Goal: Task Accomplishment & Management: Manage account settings

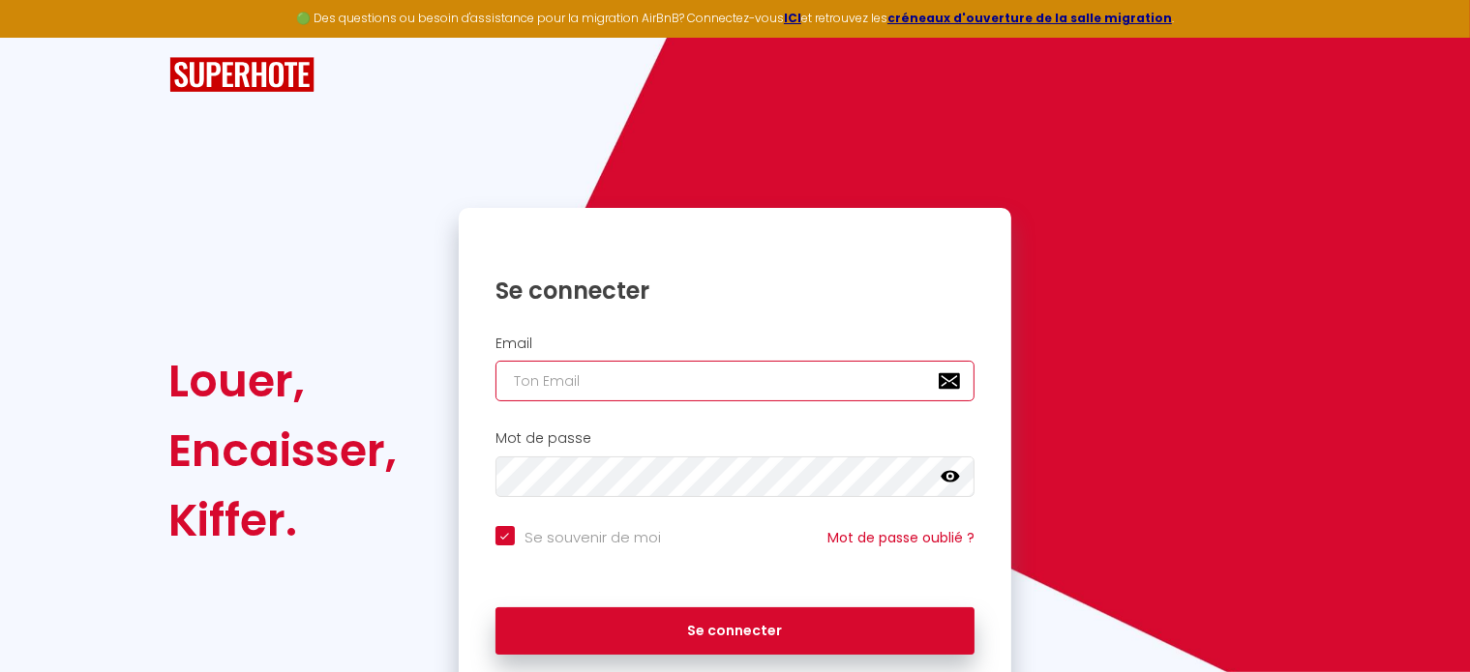
click at [515, 375] on input "email" at bounding box center [735, 381] width 480 height 41
type input "A"
checkbox input "true"
type input "AD"
checkbox input "true"
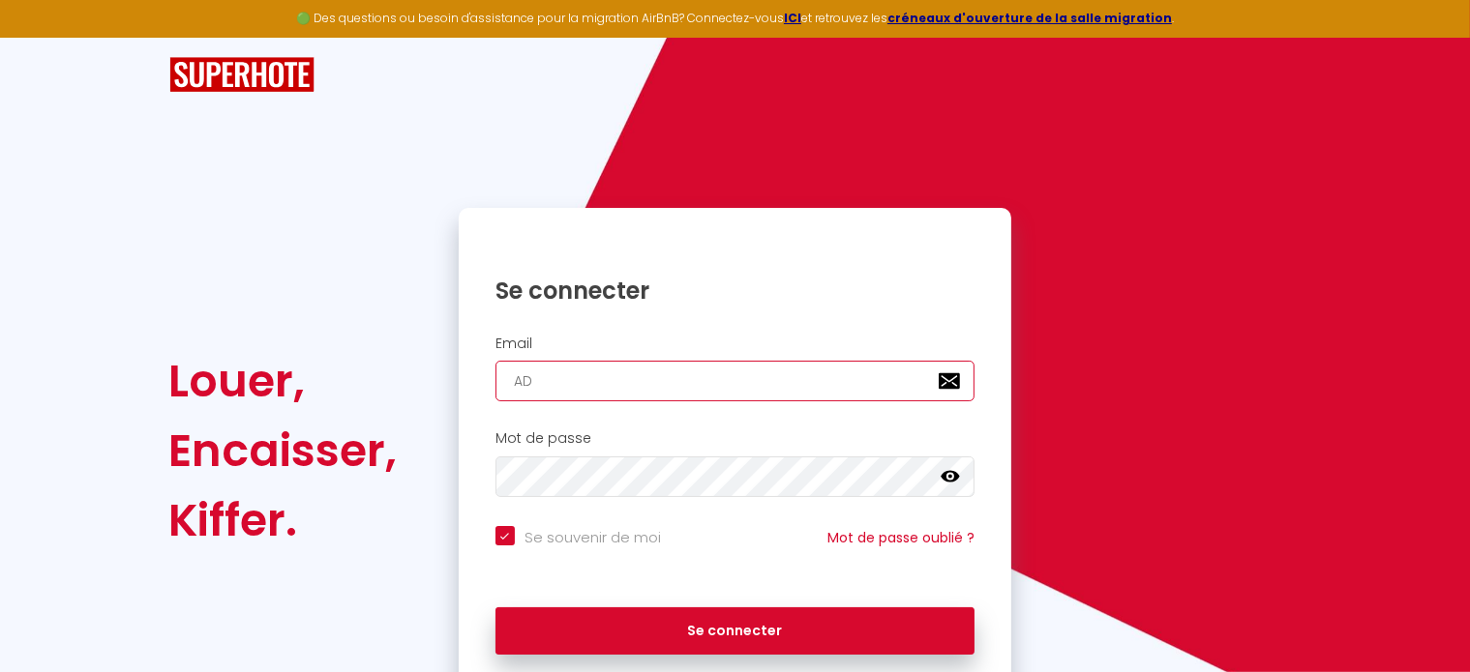
type input "A"
checkbox input "true"
type input "a"
checkbox input "true"
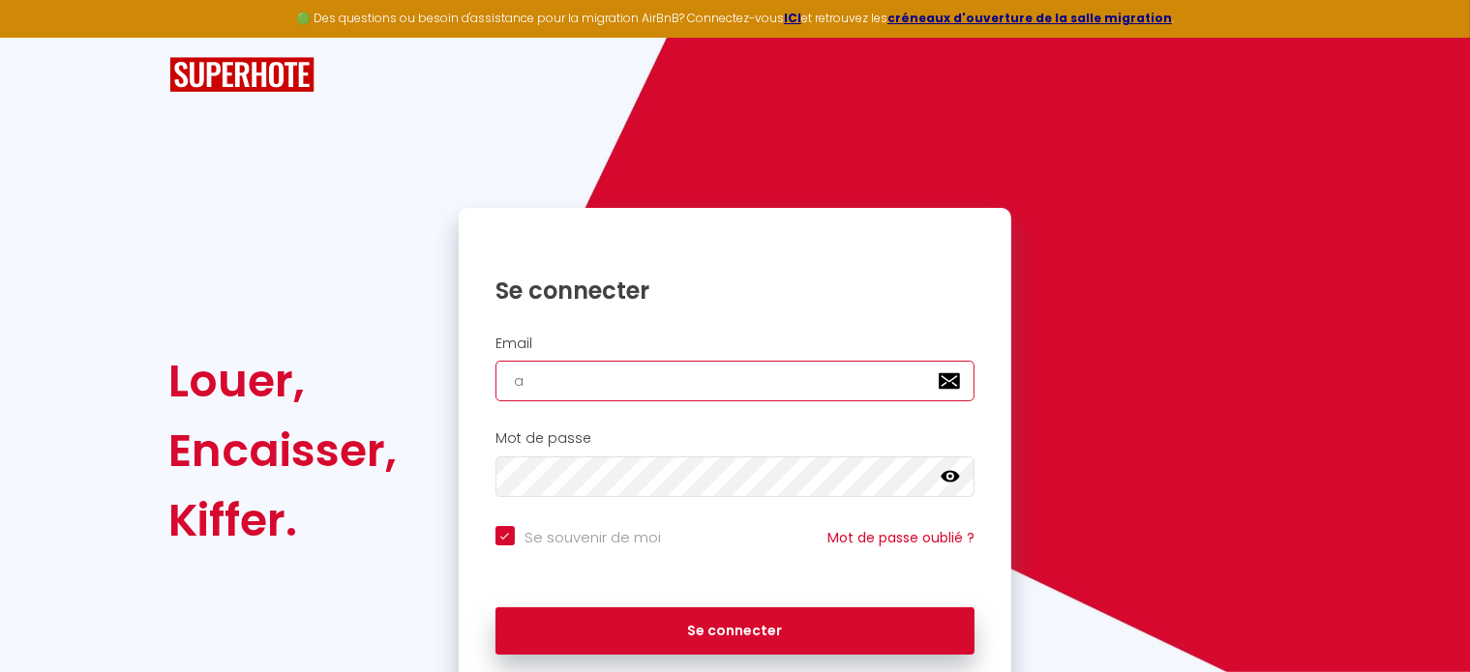
type input "ad"
checkbox input "true"
type input "ada"
checkbox input "true"
type input "adau"
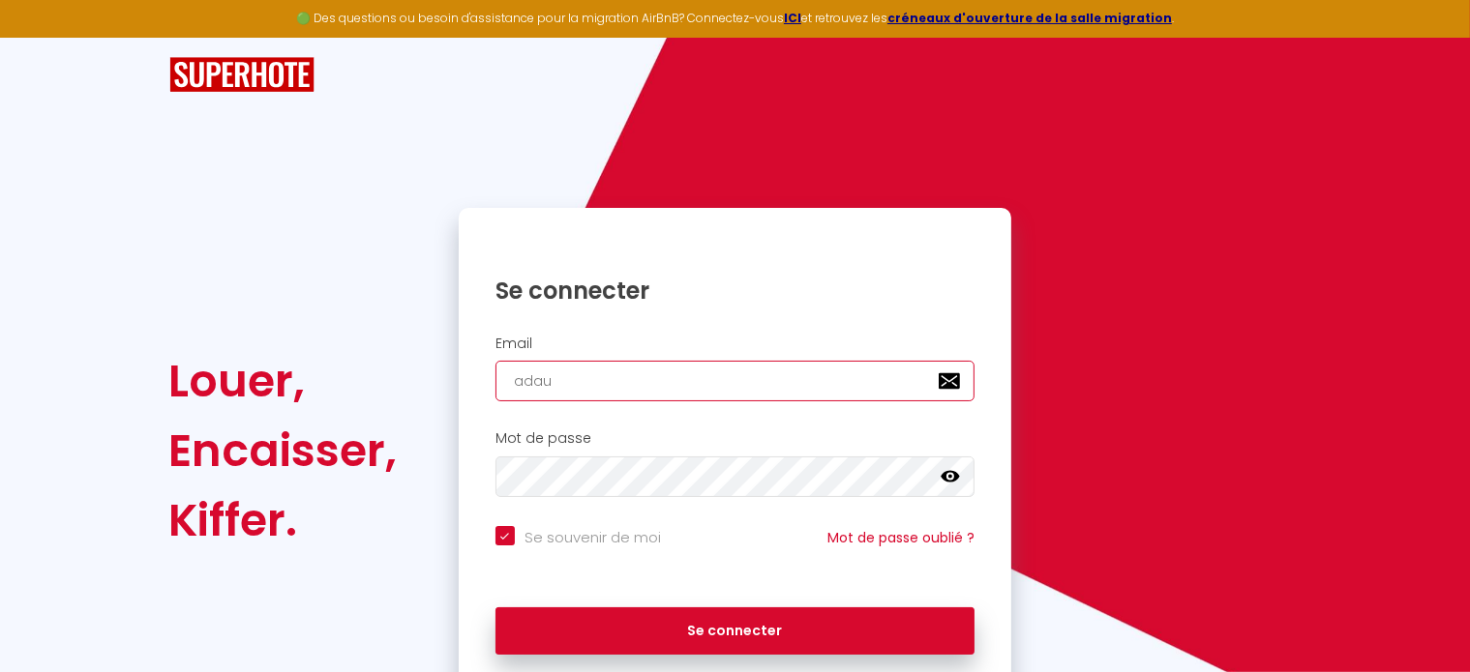
checkbox input "true"
type input "adaug"
checkbox input "true"
type input "adaugu"
checkbox input "true"
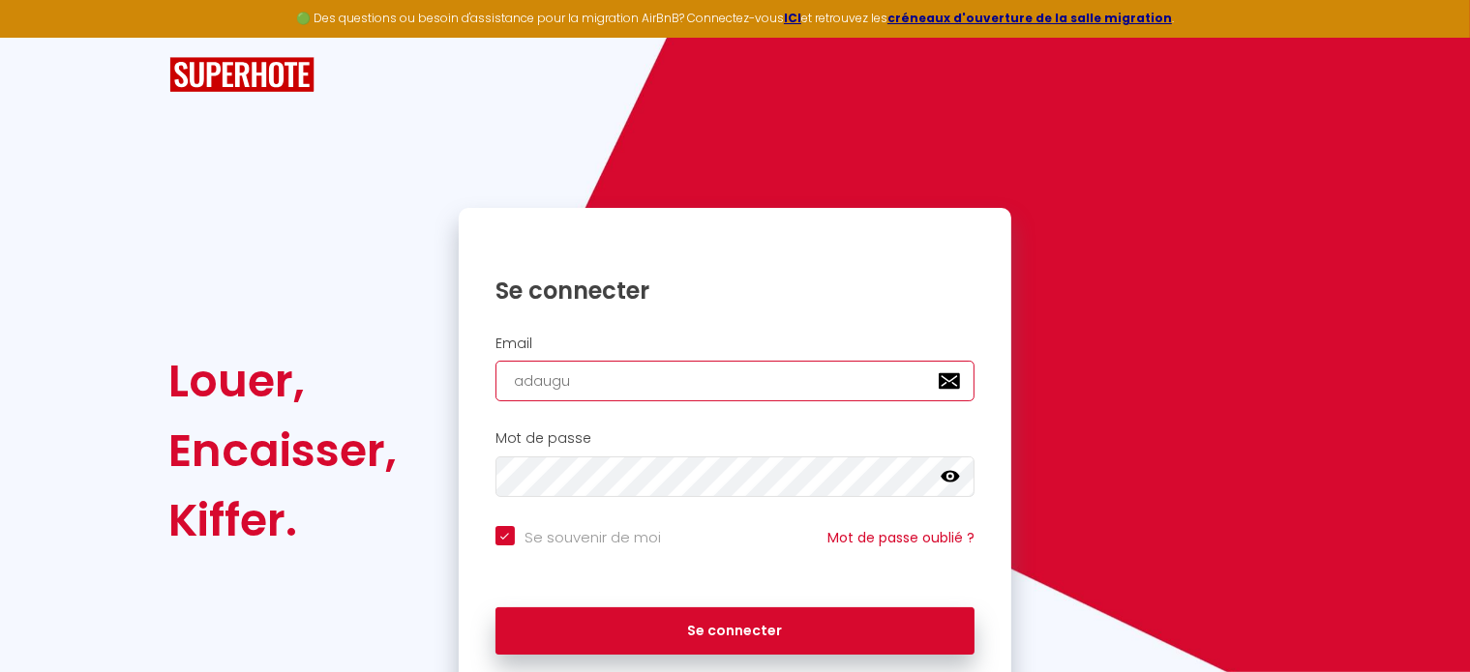
type input "adaugus"
checkbox input "true"
type input "adaugust"
checkbox input "true"
type input "adaugusta"
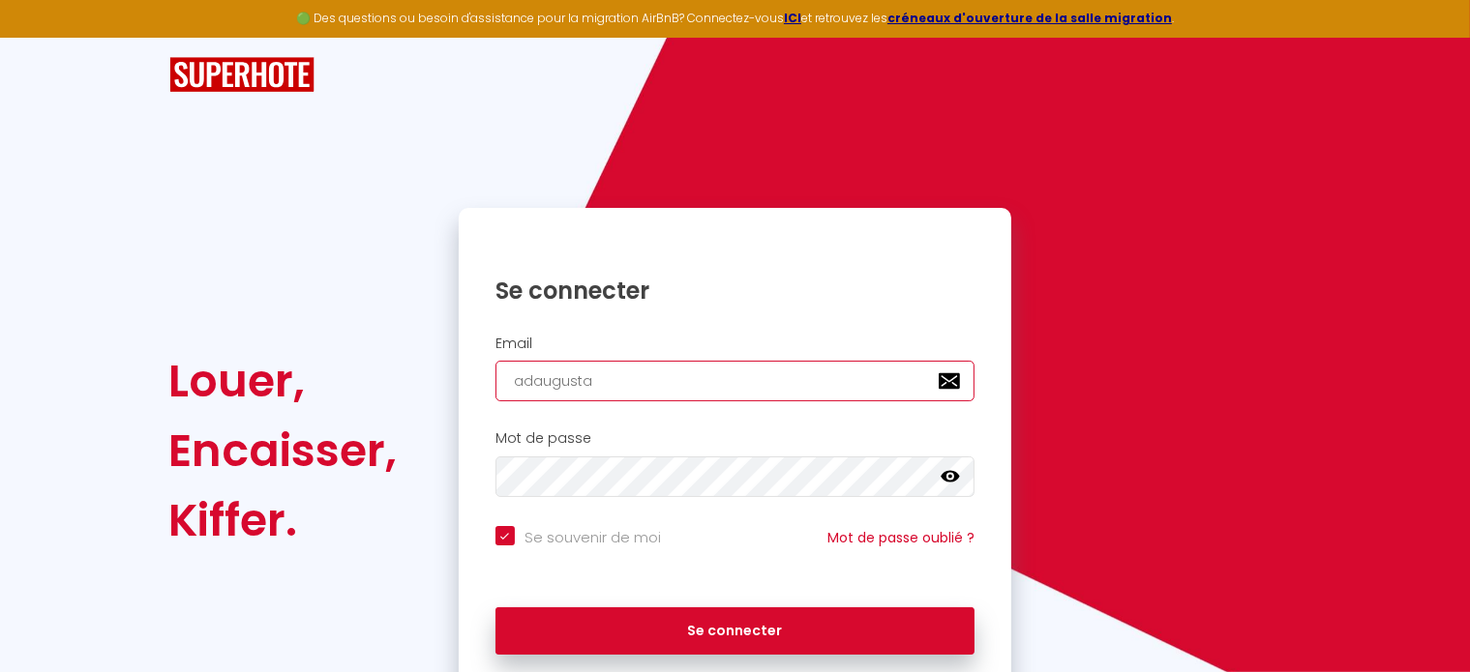
checkbox input "true"
type input "adaugusta0"
checkbox input "true"
type input "adaugusta06"
checkbox input "true"
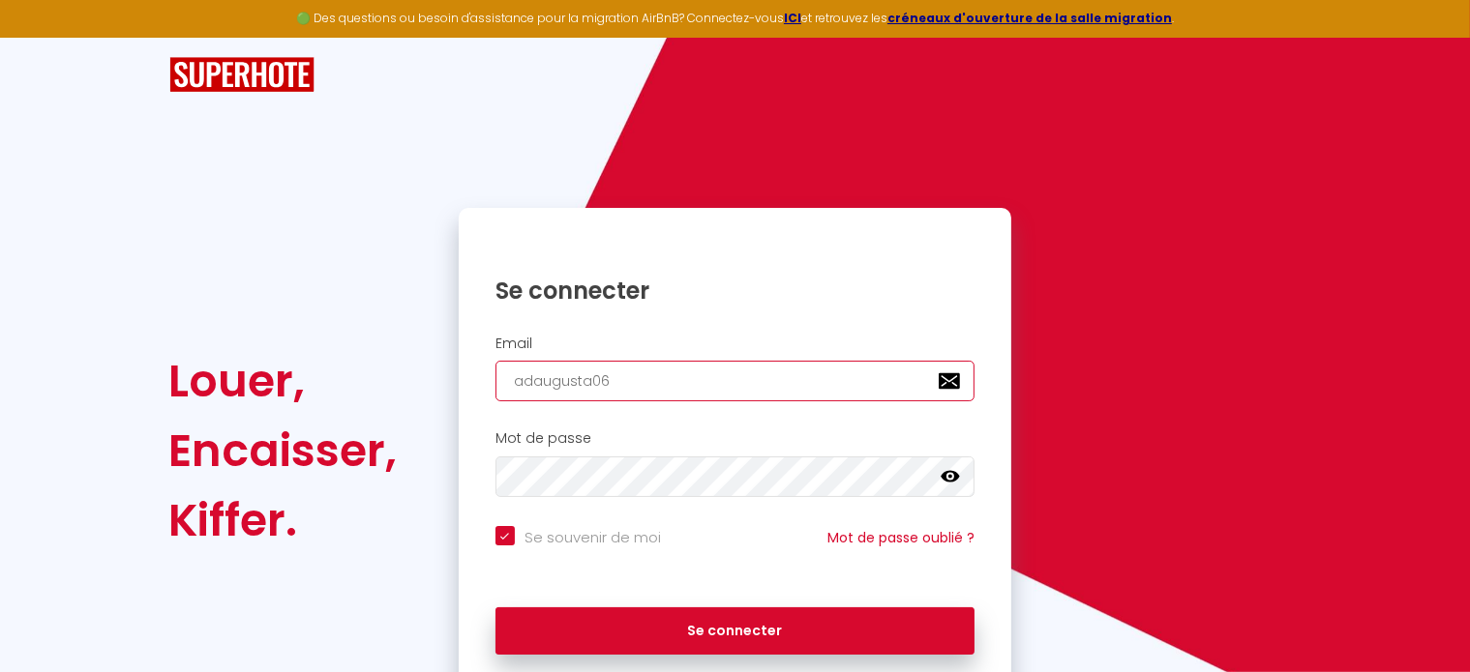
type input "adaugusta06@"
checkbox input "true"
type input "adaugusta06@g"
checkbox input "true"
type input "adaugusta06@gm"
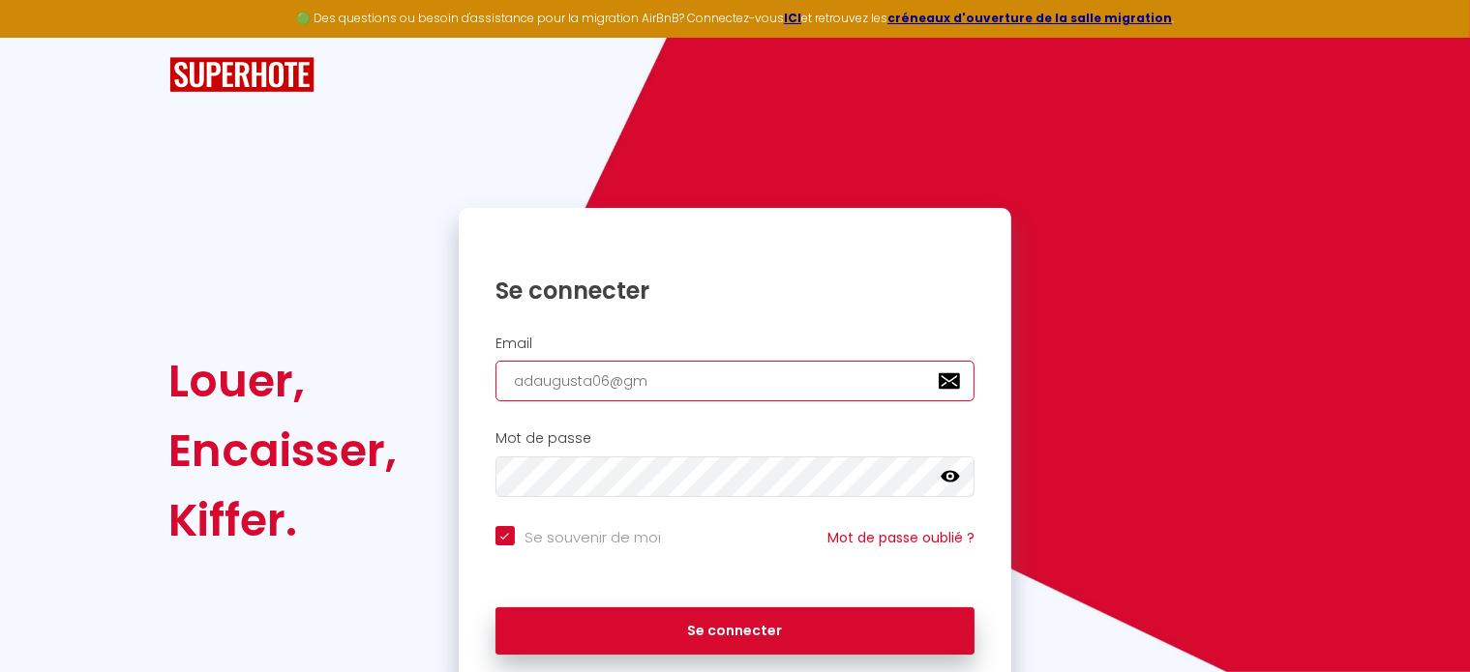
checkbox input "true"
type input "adaugusta06@gma"
checkbox input "true"
type input "adaugusta06@gmai"
checkbox input "true"
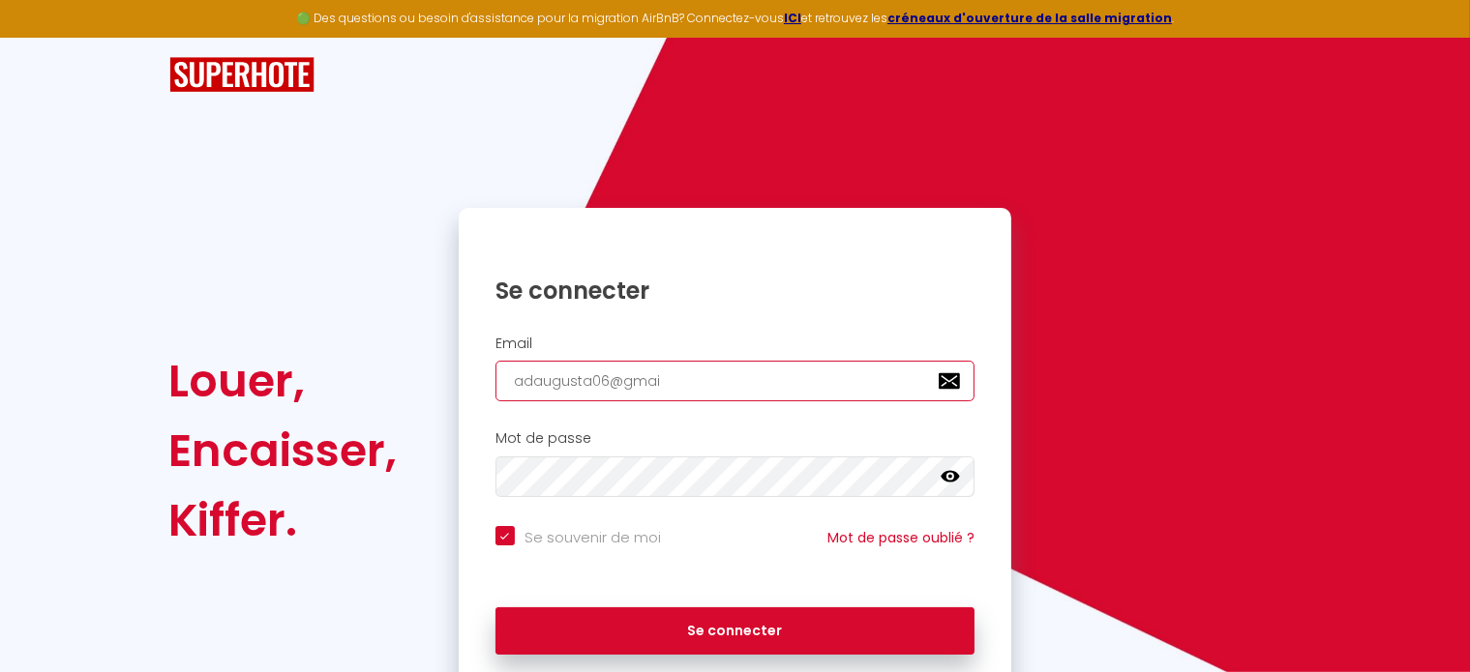
type input "[EMAIL_ADDRESS]"
checkbox input "true"
type input "[EMAIL_ADDRESS]."
checkbox input "true"
type input "adaugusta06@gmail.c"
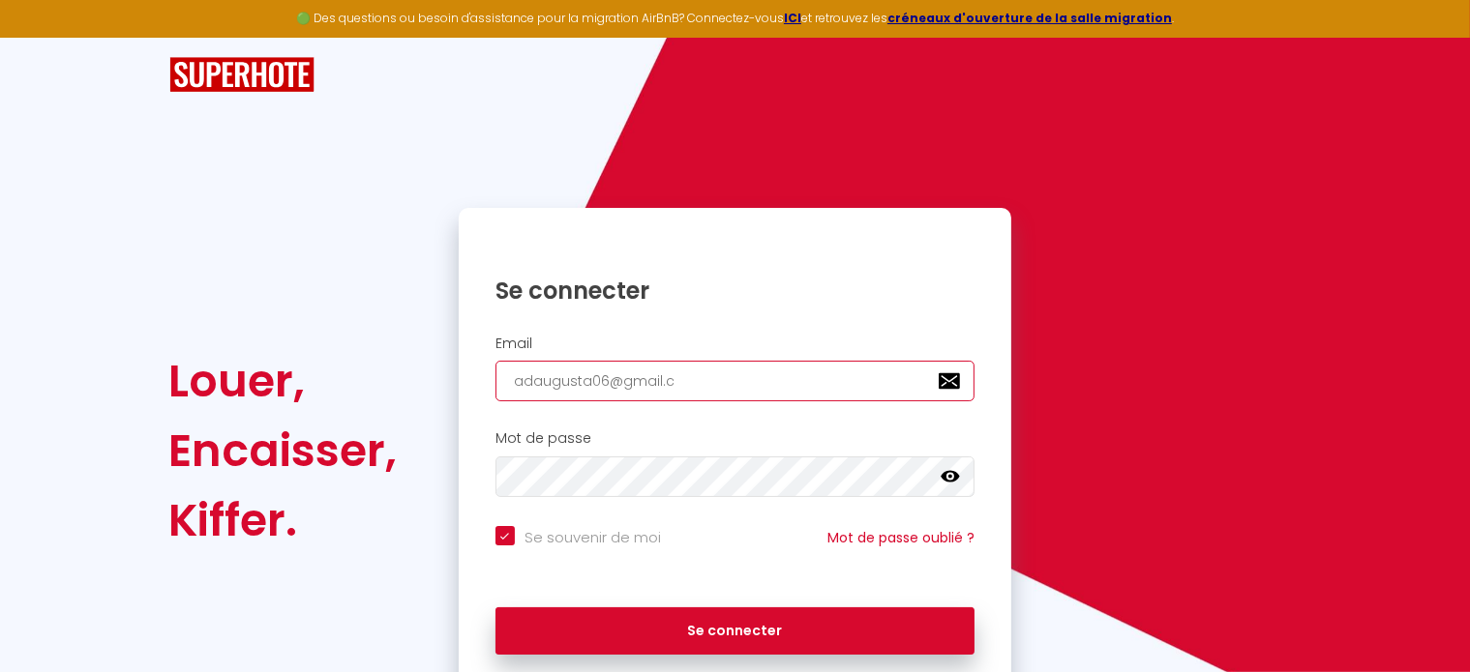
checkbox input "true"
type input "[EMAIL_ADDRESS][DOMAIN_NAME]"
checkbox input "true"
type input "[EMAIL_ADDRESS][DOMAIN_NAME]"
checkbox input "true"
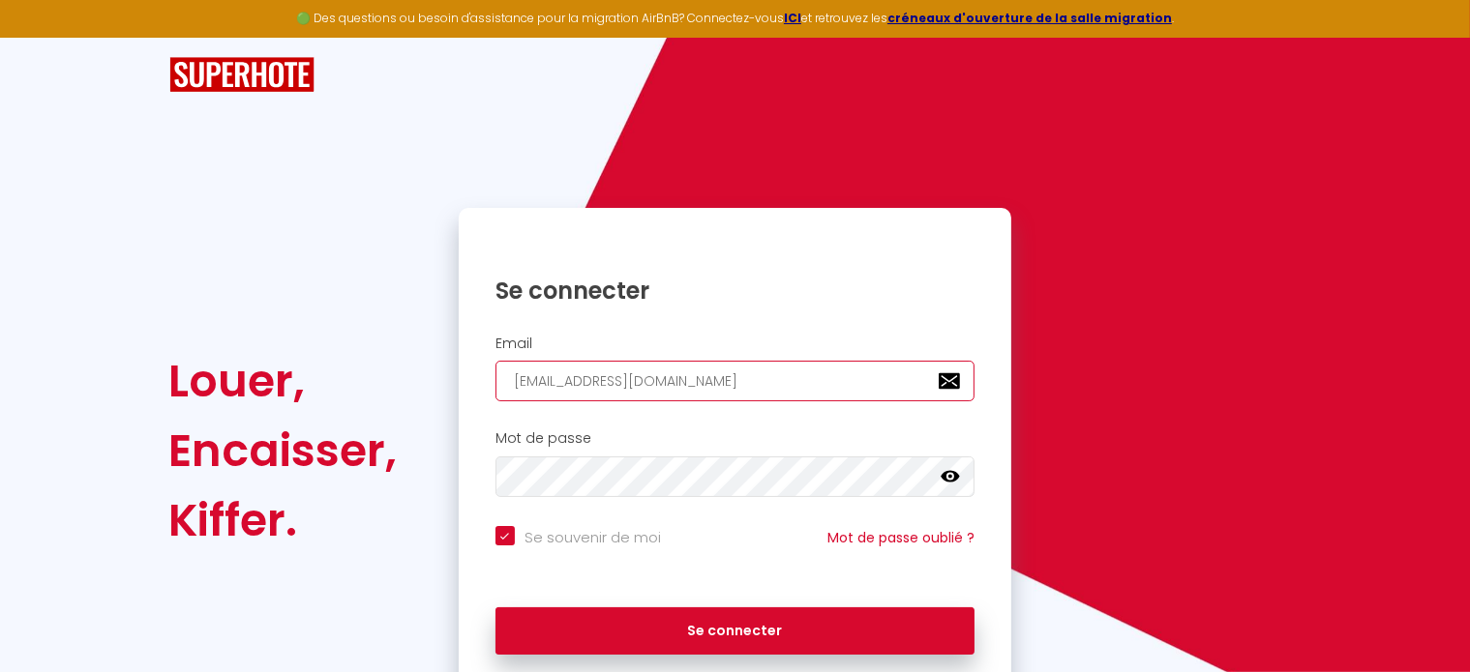
type input "[EMAIL_ADDRESS][DOMAIN_NAME]"
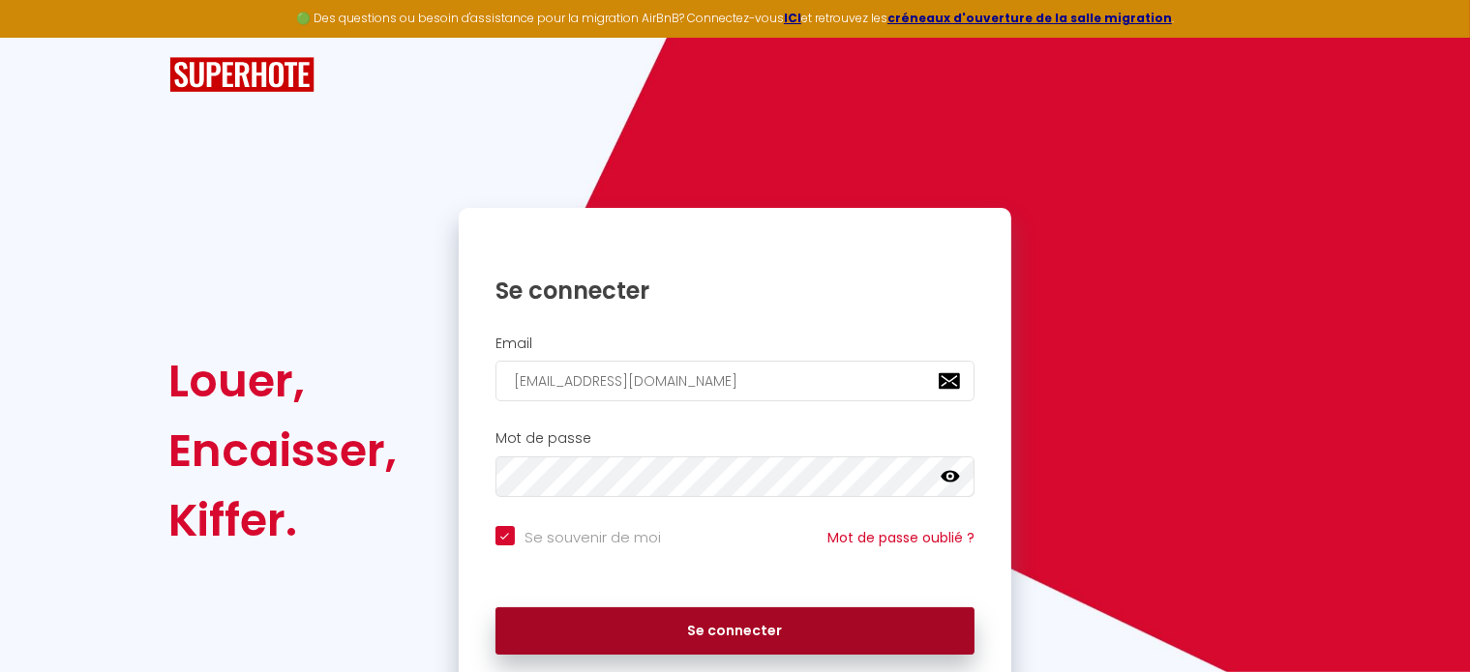
click at [736, 633] on button "Se connecter" at bounding box center [735, 632] width 480 height 48
checkbox input "true"
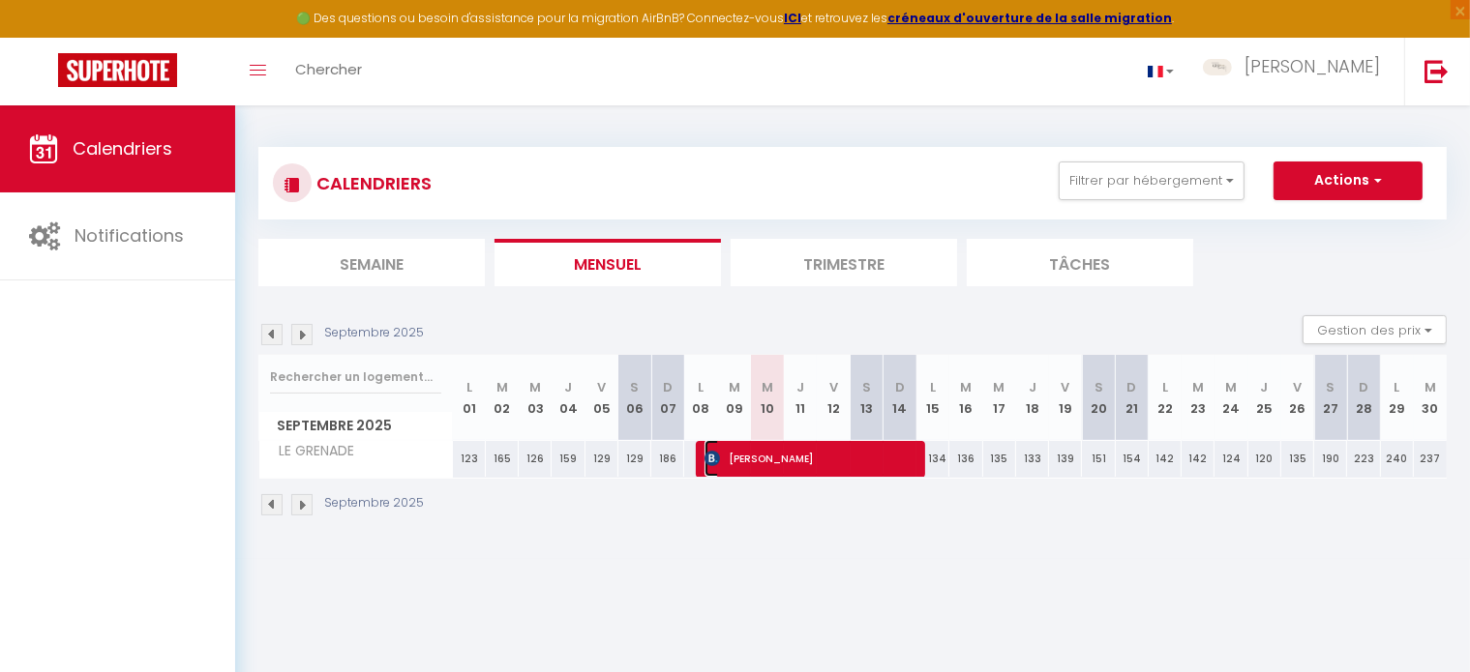
click at [755, 462] on span "[PERSON_NAME]" at bounding box center [808, 458] width 208 height 37
select select "OK"
select select "KO"
select select "0"
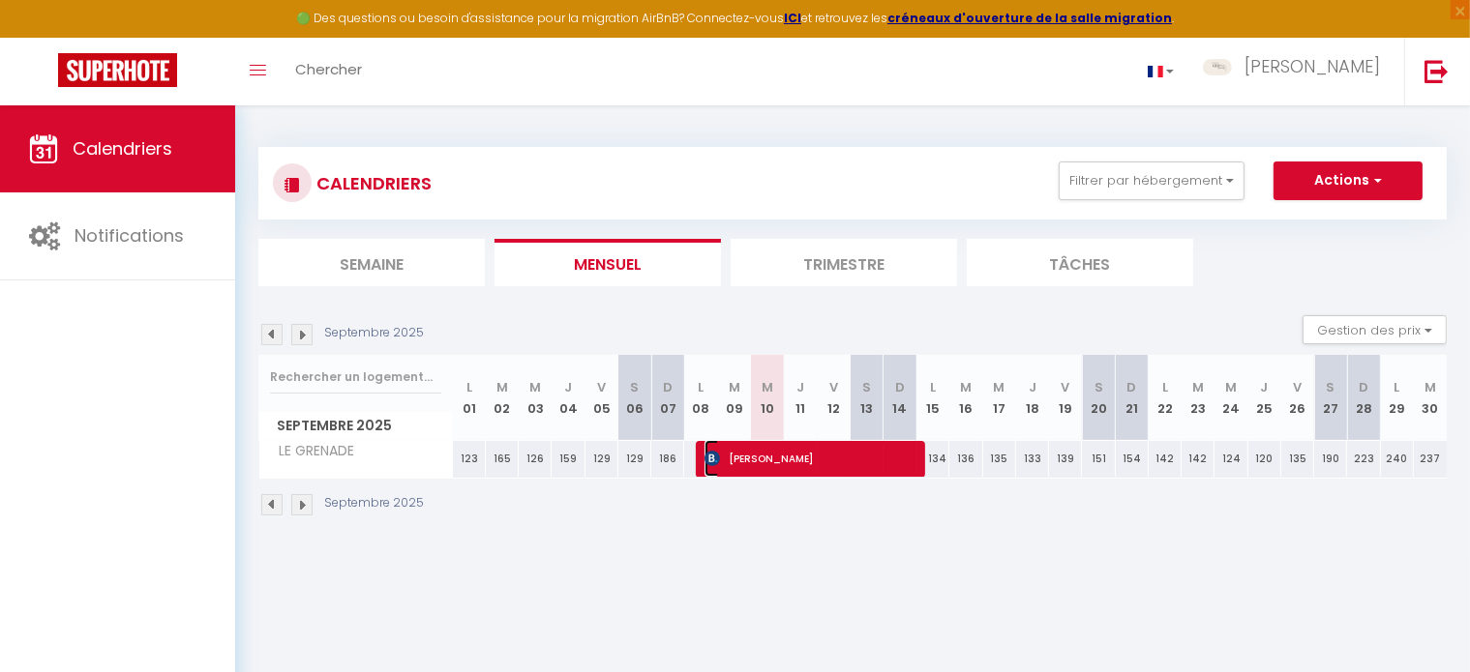
select select "1"
select select
